Goal: Task Accomplishment & Management: Manage account settings

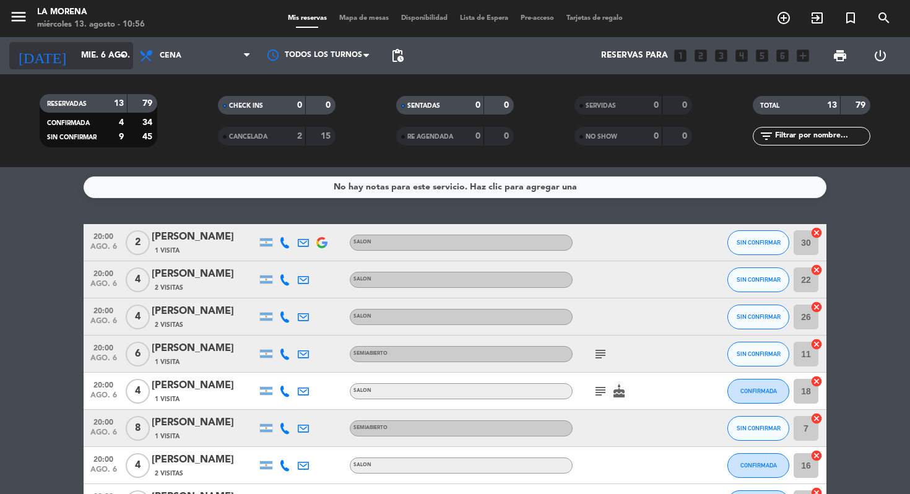
click at [86, 42] on div "[DATE] [DATE] arrow_drop_down" at bounding box center [71, 55] width 124 height 27
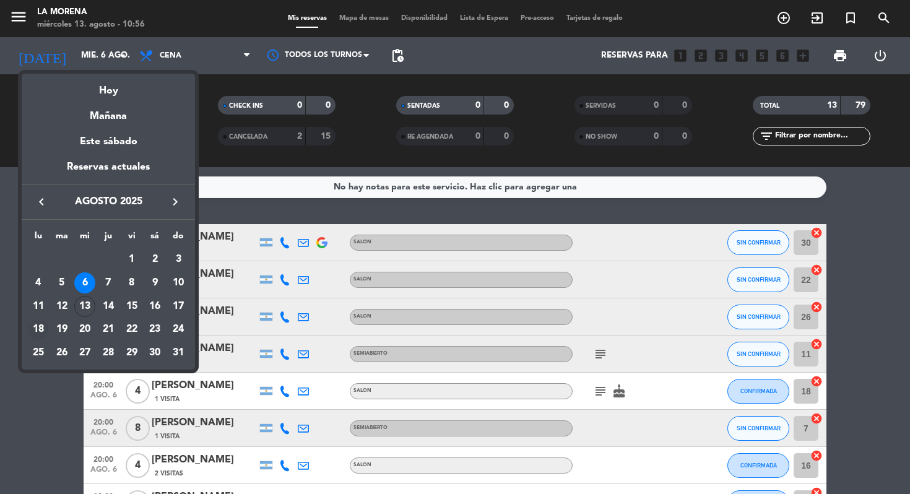
click at [39, 324] on div "18" at bounding box center [38, 329] width 21 height 21
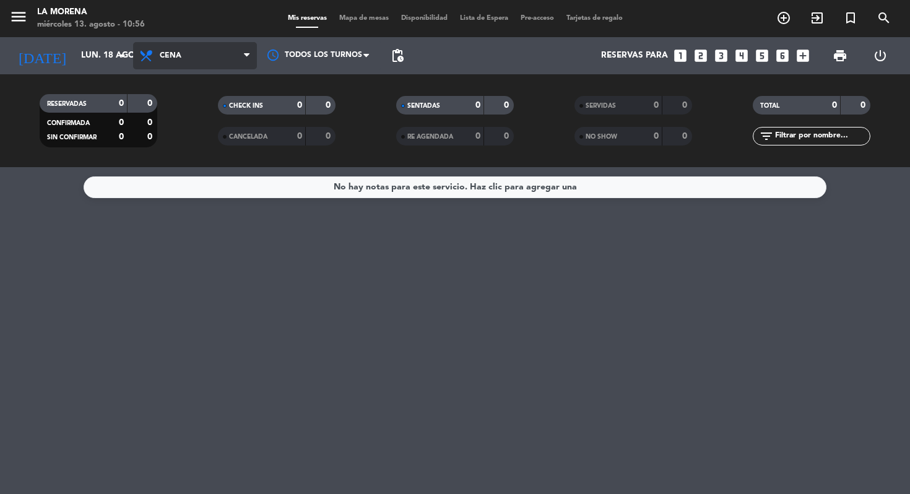
click at [159, 54] on span "Cena" at bounding box center [195, 55] width 124 height 27
click at [177, 116] on div "menu La Morena miércoles 13. agosto - 10:56 Mis reservas Mapa de mesas Disponib…" at bounding box center [455, 83] width 910 height 167
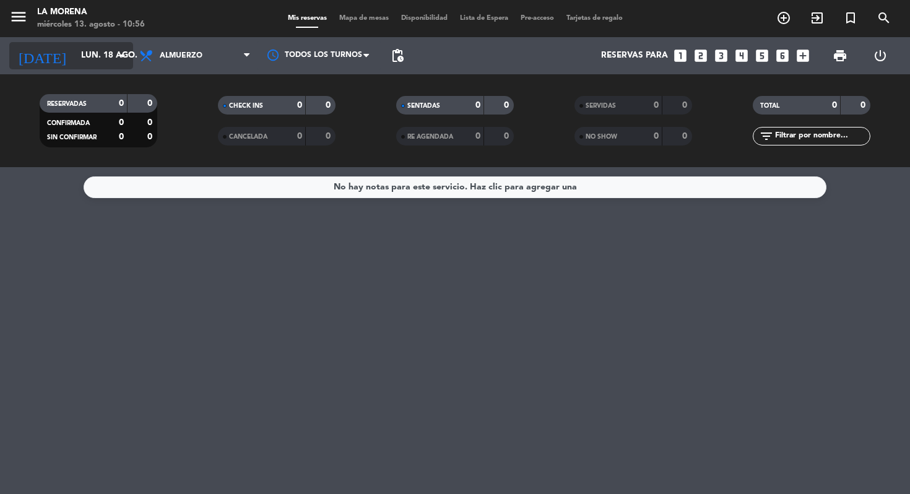
click at [105, 57] on input "lun. 18 ago." at bounding box center [130, 56] width 111 height 22
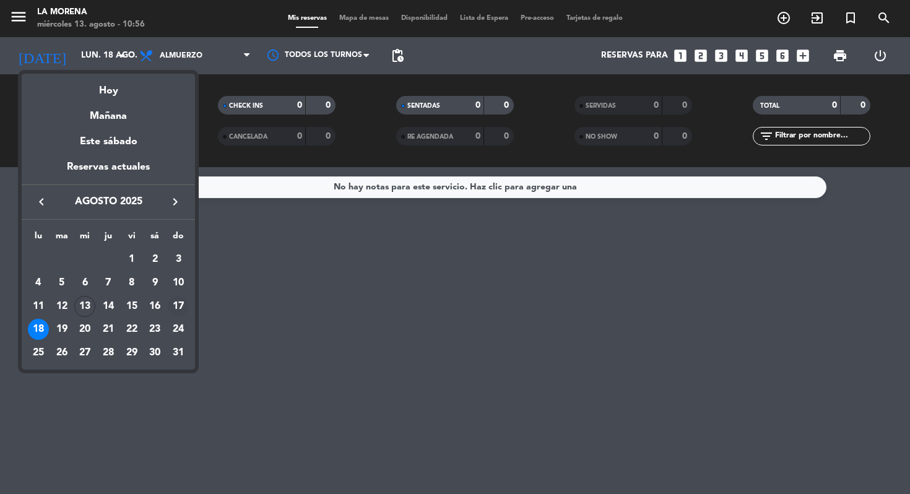
click at [178, 303] on div "17" at bounding box center [178, 306] width 21 height 21
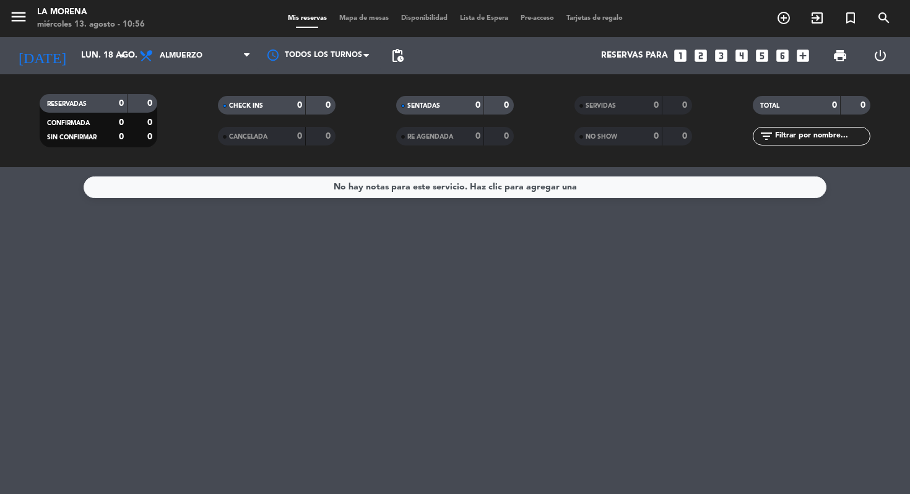
type input "dom. 17 ago."
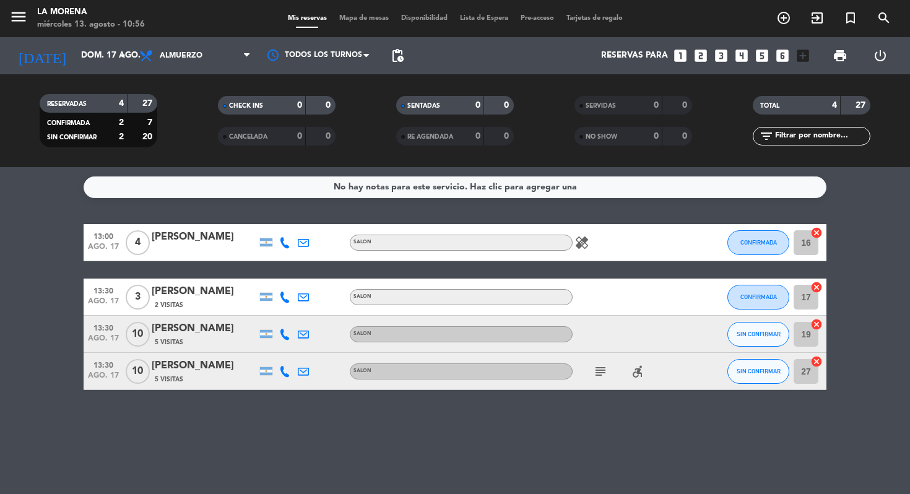
click at [603, 374] on icon "subject" at bounding box center [600, 371] width 15 height 15
click at [194, 339] on div "5 Visitas" at bounding box center [204, 342] width 105 height 11
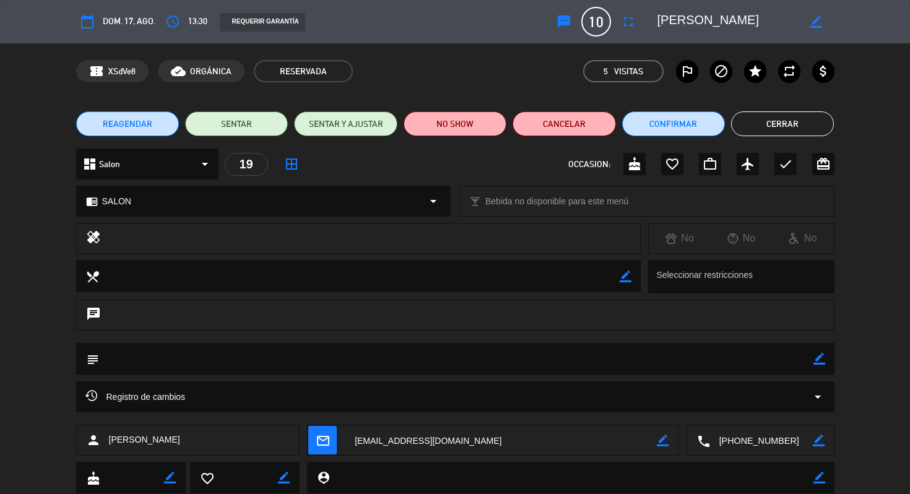
click at [357, 357] on textarea at bounding box center [456, 359] width 715 height 32
click at [826, 366] on div "subject border_color" at bounding box center [455, 359] width 759 height 32
click at [824, 365] on div "border_color" at bounding box center [820, 359] width 12 height 32
click at [812, 357] on textarea at bounding box center [456, 359] width 715 height 32
click at [817, 362] on icon "border_color" at bounding box center [820, 359] width 12 height 12
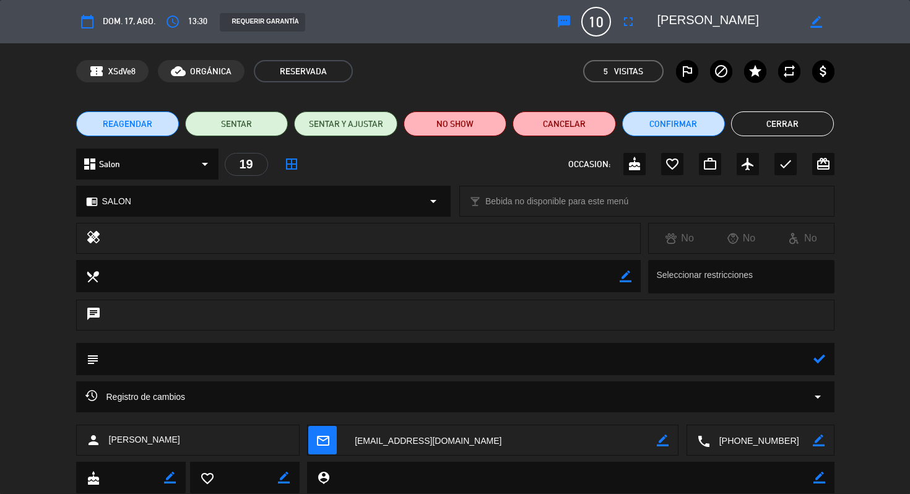
click at [720, 355] on textarea at bounding box center [456, 359] width 715 height 32
click at [819, 363] on icon at bounding box center [820, 359] width 12 height 12
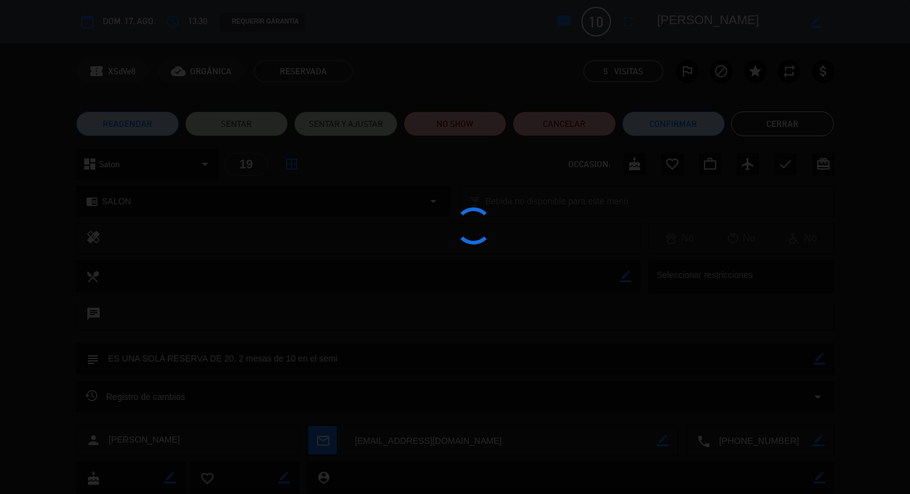
type textarea "ES UNA SOLA RESERVA DE 20, 2 mesas de 10 en el semi"
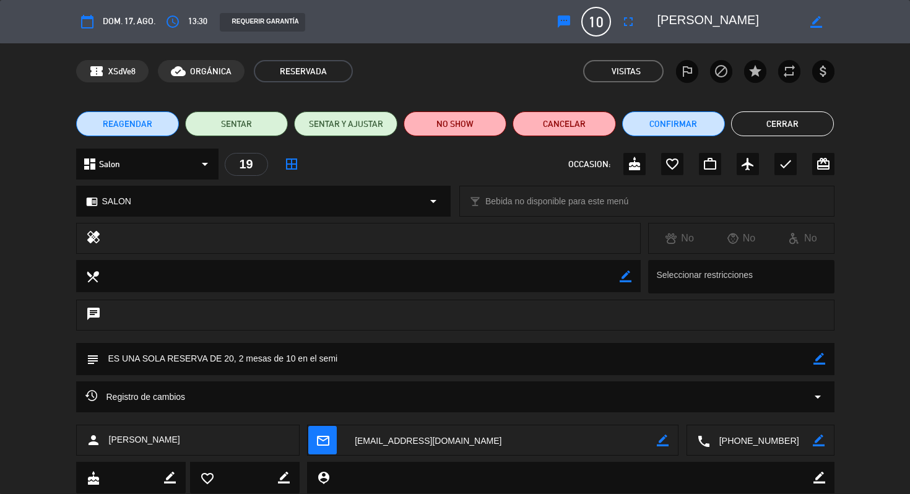
click at [767, 118] on button "Cerrar" at bounding box center [782, 123] width 103 height 25
